Goal: Information Seeking & Learning: Learn about a topic

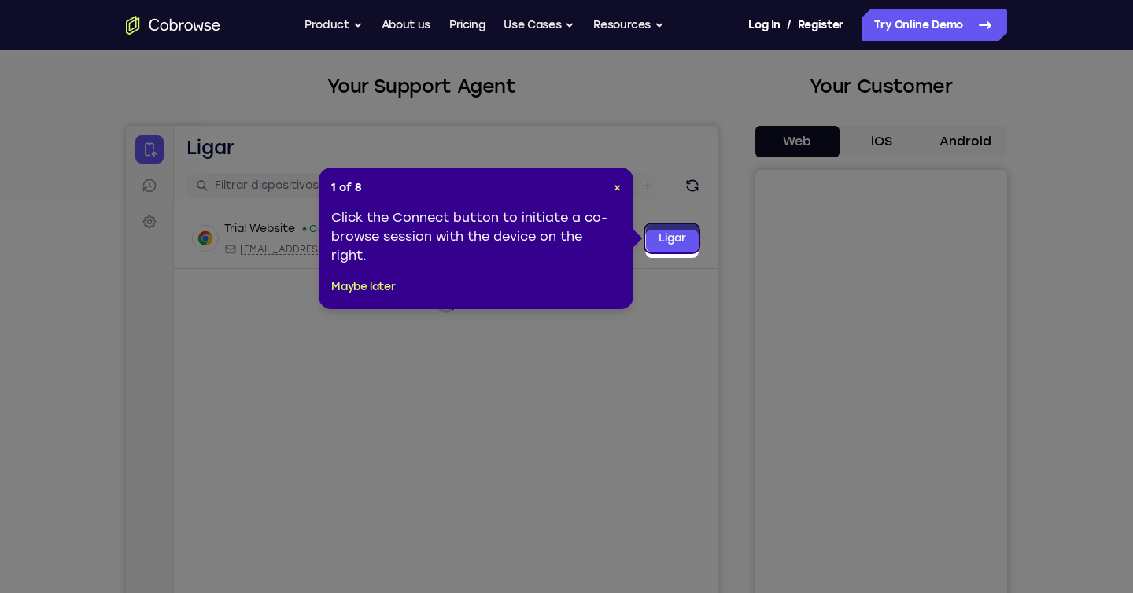
scroll to position [88, 0]
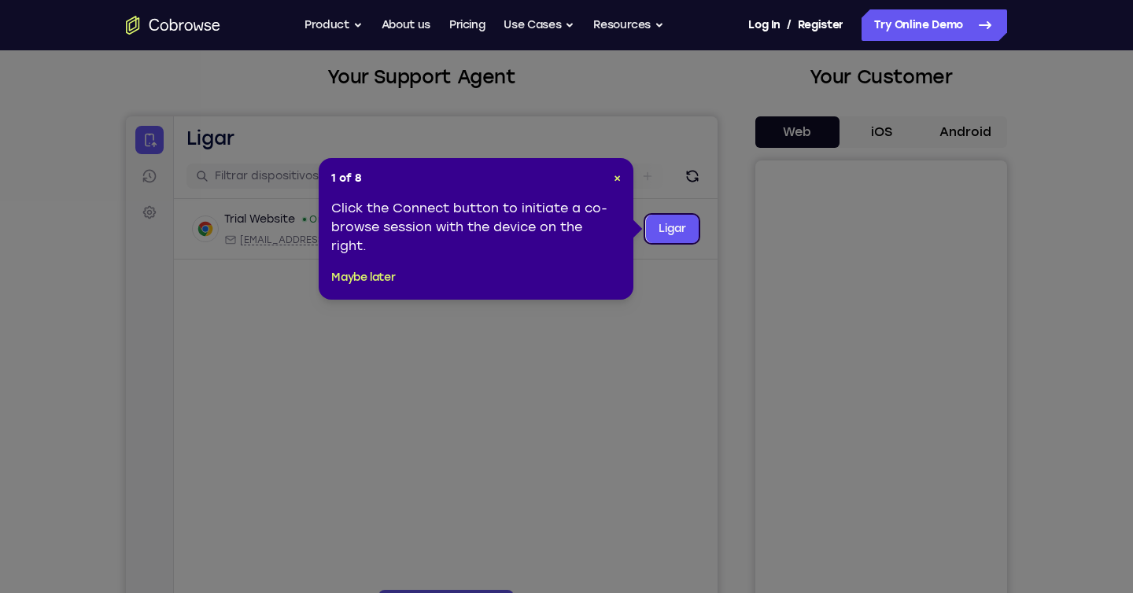
click at [612, 179] on header "1 of 8 ×" at bounding box center [476, 179] width 290 height 16
click at [661, 231] on link "Ligar" at bounding box center [672, 229] width 53 height 28
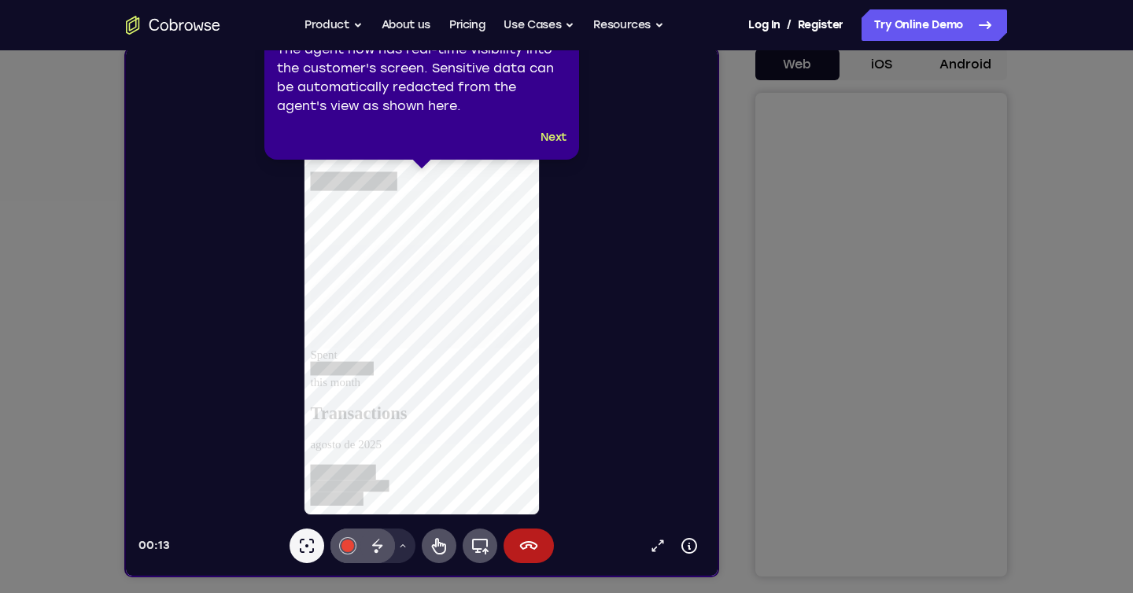
scroll to position [154, 0]
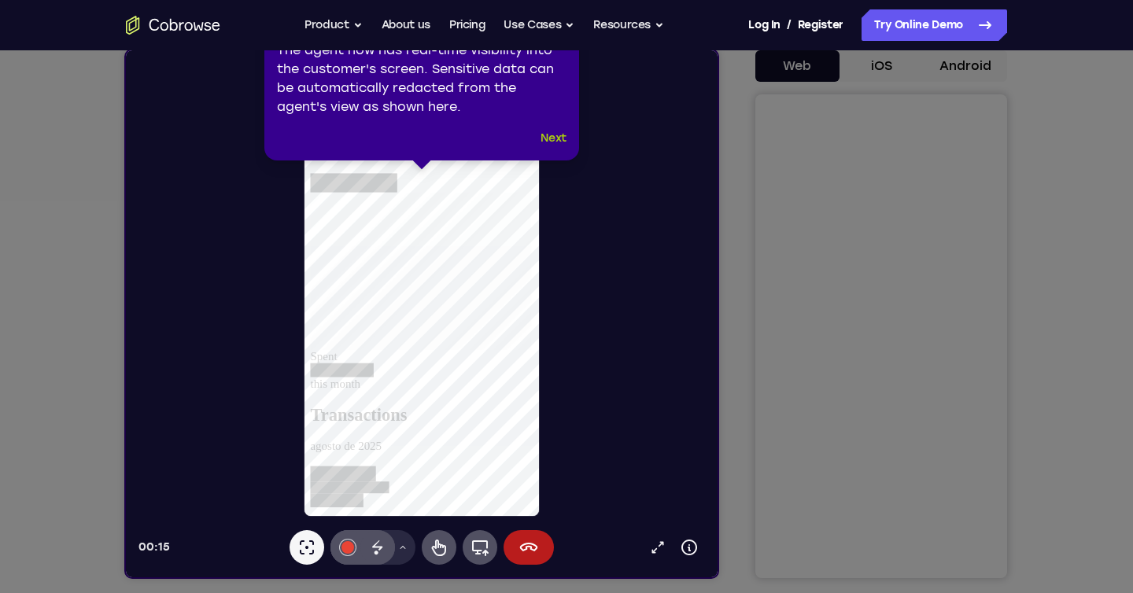
click at [552, 136] on button "Next" at bounding box center [554, 138] width 26 height 19
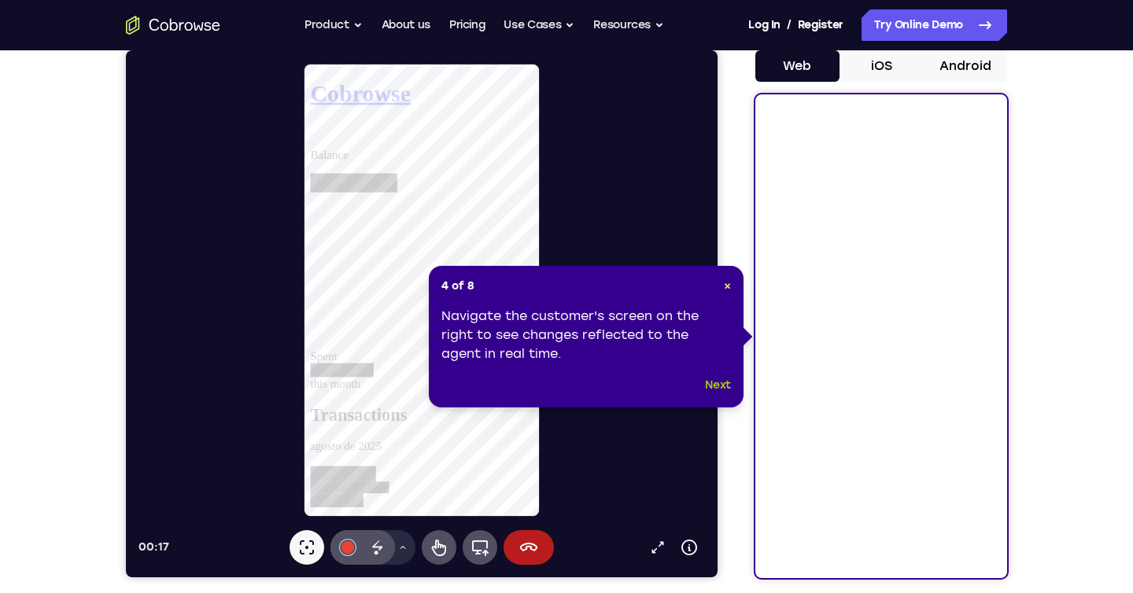
click at [715, 382] on button "Next" at bounding box center [718, 385] width 26 height 19
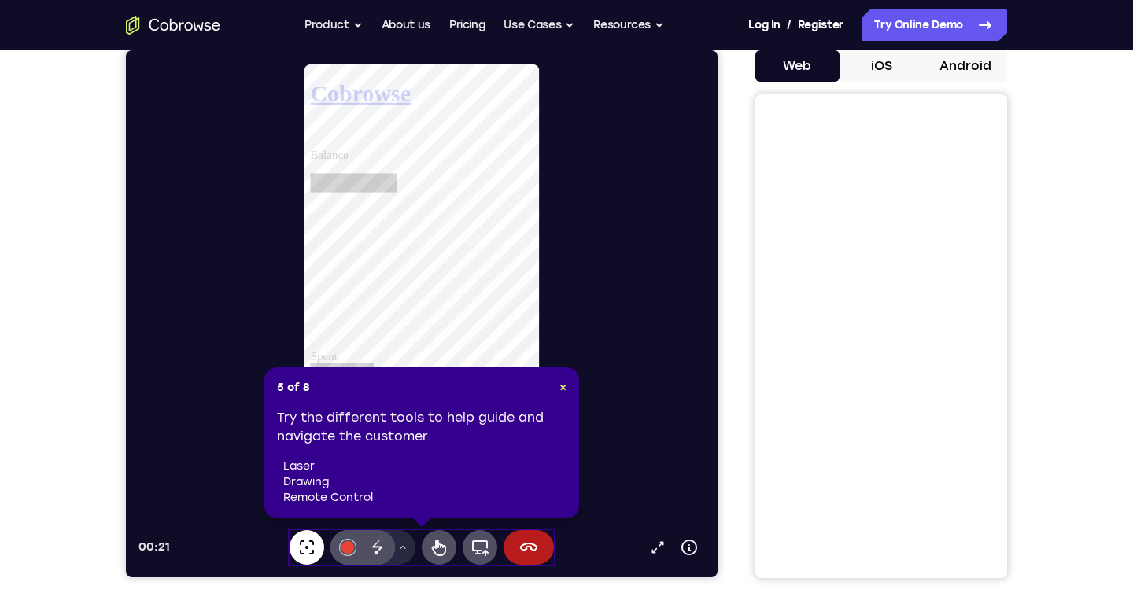
click at [309, 547] on icon at bounding box center [306, 547] width 19 height 19
click at [437, 552] on icon at bounding box center [439, 547] width 19 height 19
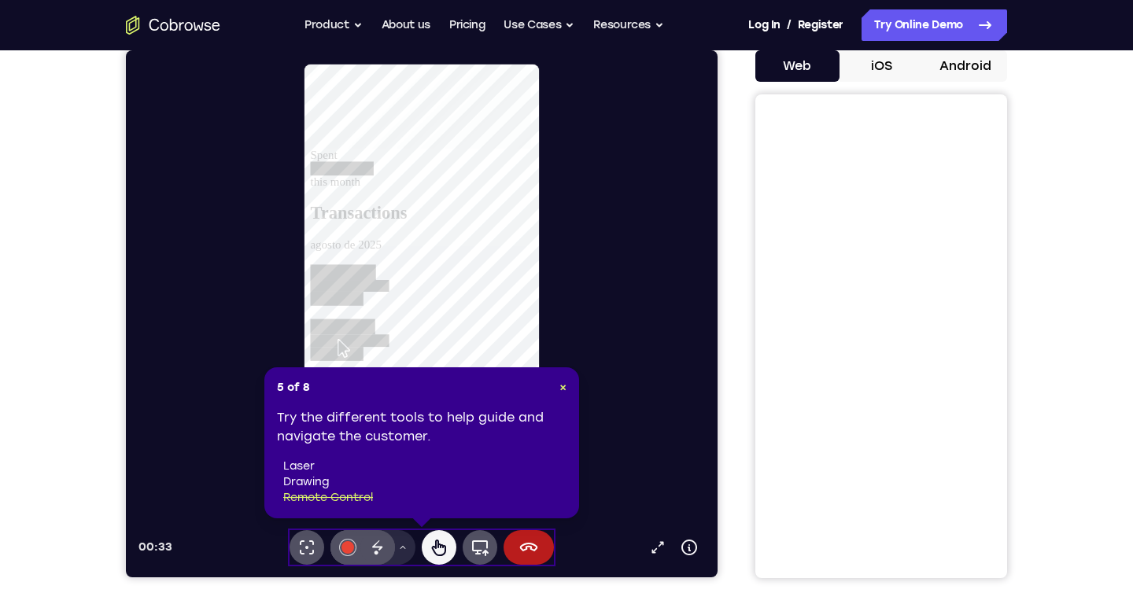
scroll to position [0, 0]
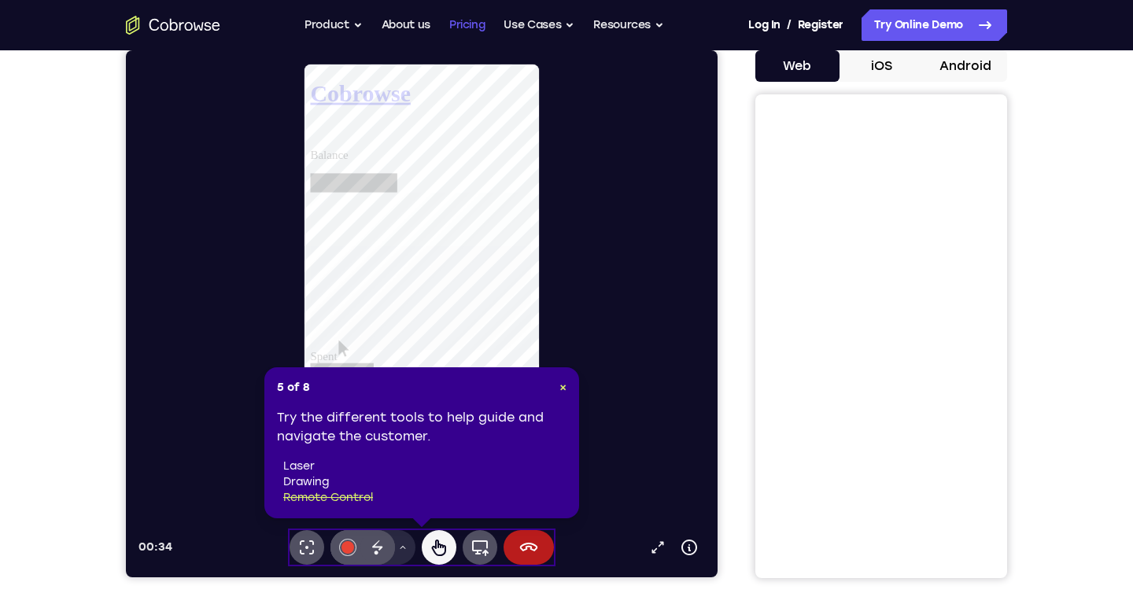
click at [472, 24] on link "Pricing" at bounding box center [467, 24] width 36 height 31
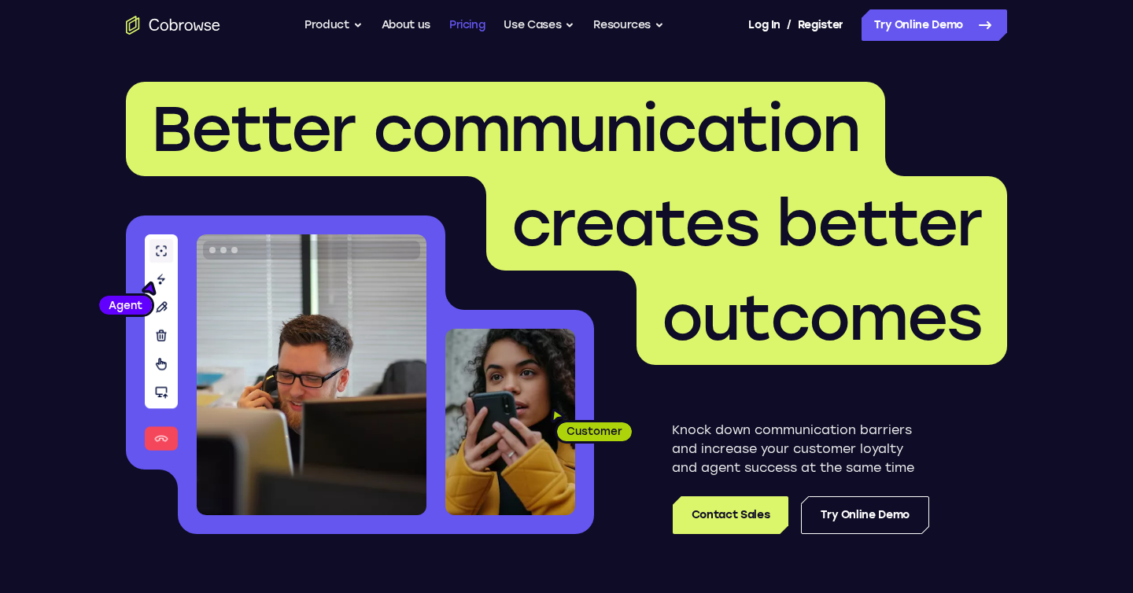
click at [463, 24] on link "Pricing" at bounding box center [467, 24] width 36 height 31
